Goal: Task Accomplishment & Management: Manage account settings

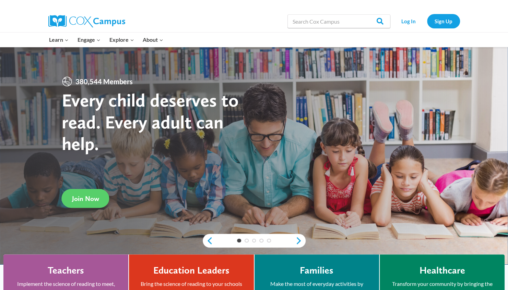
click at [407, 21] on link "Log In" at bounding box center [408, 21] width 30 height 14
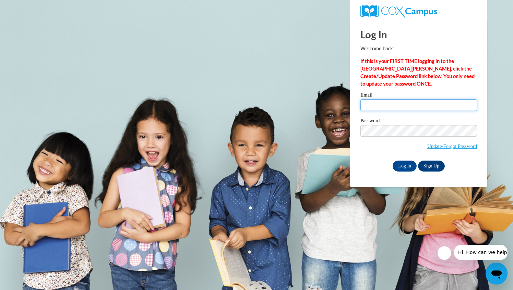
click at [390, 106] on input "Email" at bounding box center [418, 105] width 117 height 12
type input "[PERSON_NAME][EMAIL_ADDRESS][PERSON_NAME][PERSON_NAME][DOMAIN_NAME]"
click at [374, 105] on input "Email" at bounding box center [418, 105] width 117 height 12
type input "[PERSON_NAME][EMAIL_ADDRESS][PERSON_NAME][PERSON_NAME][DOMAIN_NAME]"
click at [402, 166] on input "Log In" at bounding box center [404, 166] width 24 height 11
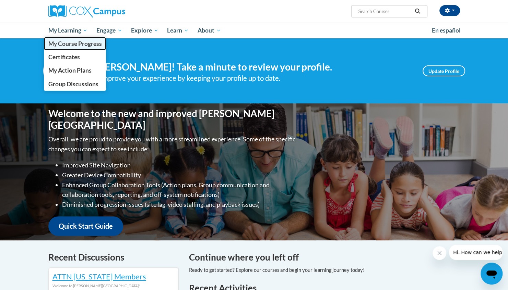
click at [77, 38] on link "My Course Progress" at bounding box center [75, 43] width 62 height 13
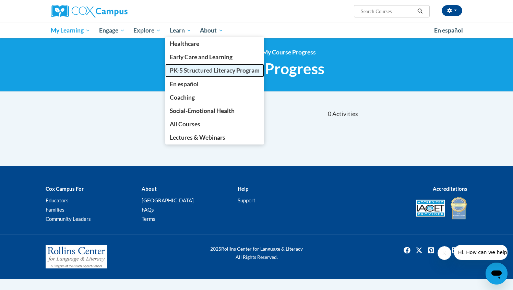
click at [191, 68] on span "PK-5 Structured Literacy Program" at bounding box center [215, 70] width 90 height 7
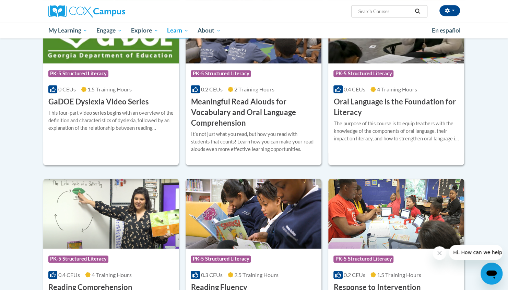
scroll to position [437, 0]
